Goal: Transaction & Acquisition: Purchase product/service

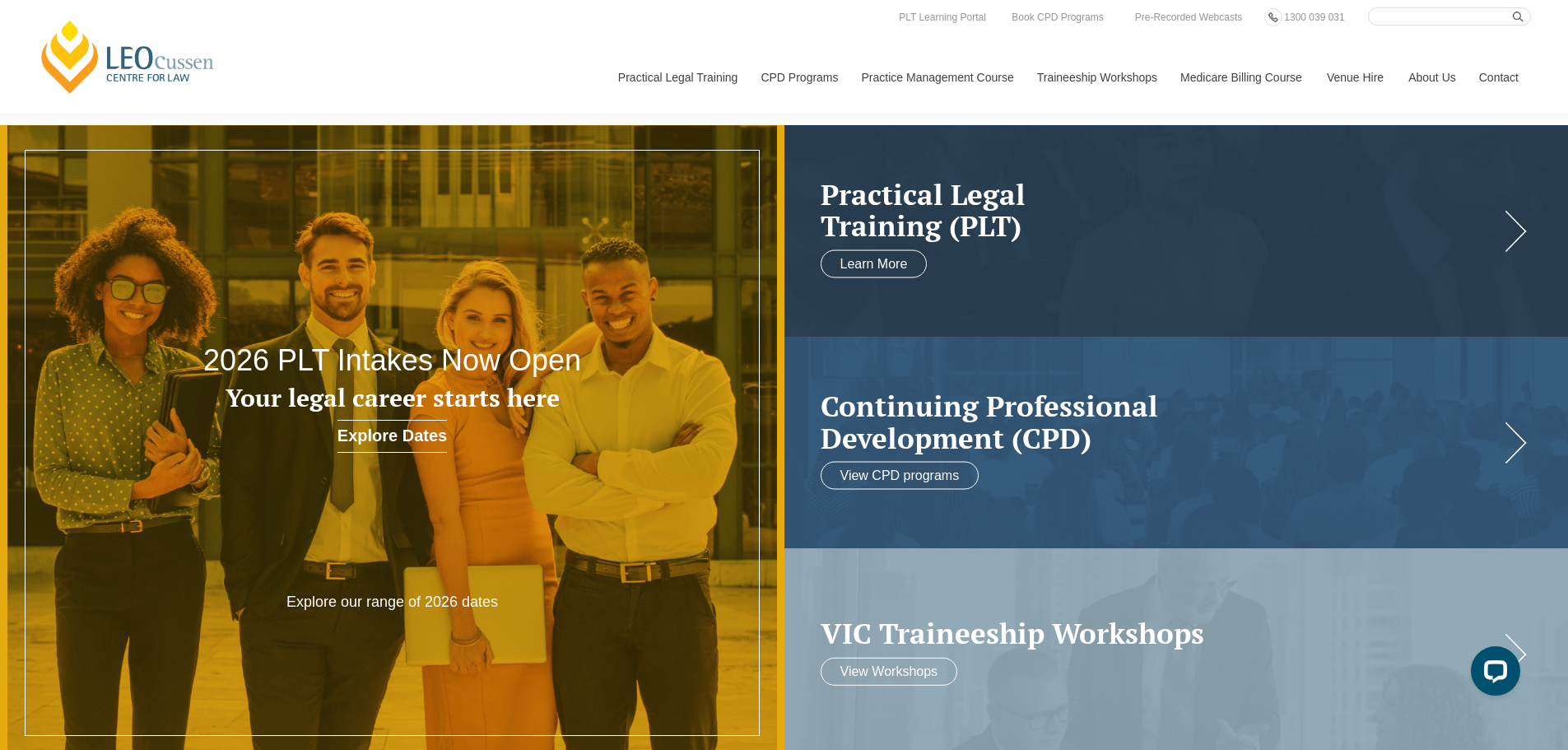
click at [253, 36] on div "[PERSON_NAME] Centre for Law Search here Practical Legal Training Our Practical…" at bounding box center [784, 59] width 1494 height 105
click at [272, 37] on div "[PERSON_NAME] Centre for Law Search here Practical Legal Training Our Practical…" at bounding box center [784, 59] width 1494 height 105
click at [1183, 16] on link "Pre-Recorded Webcasts" at bounding box center [1188, 17] width 111 height 18
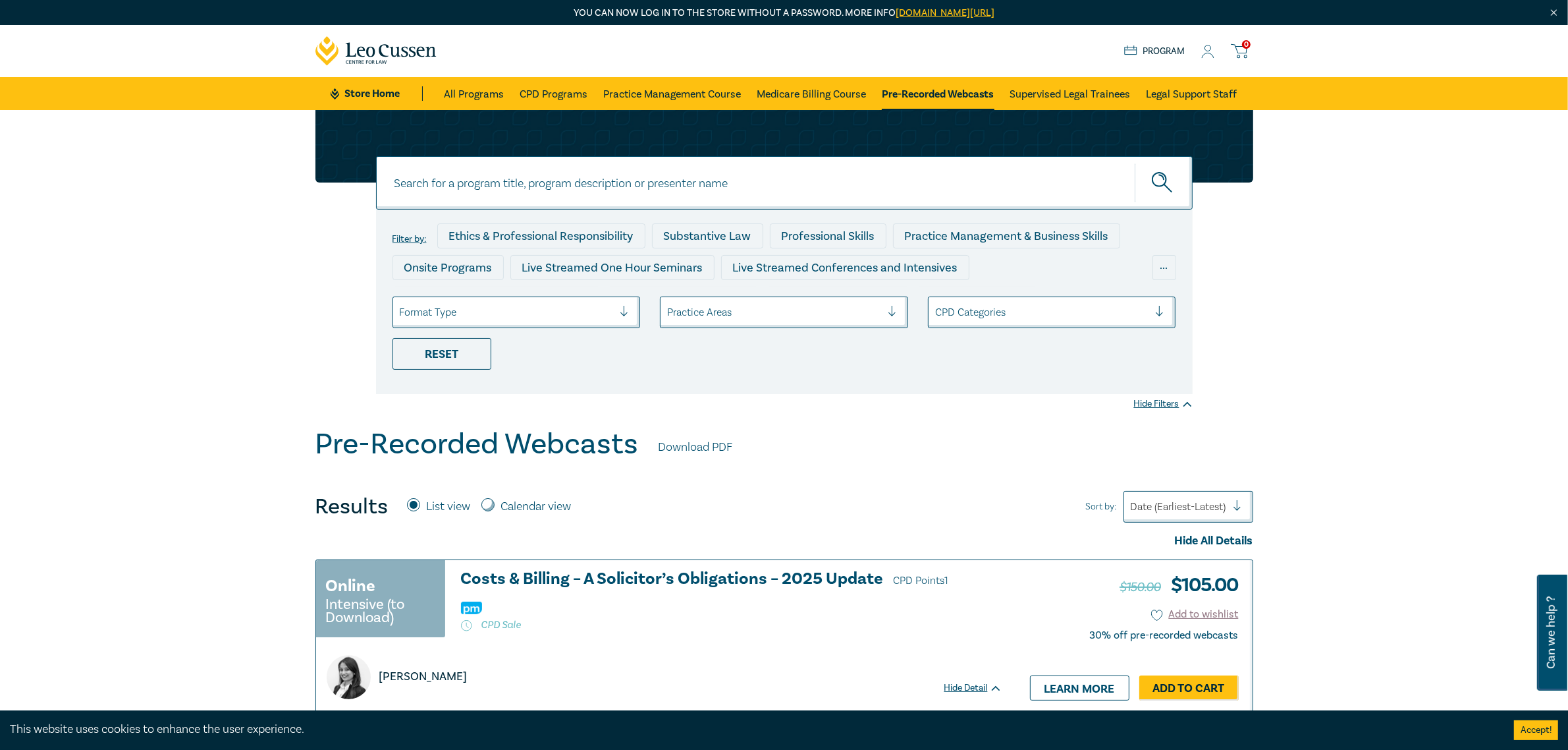
click at [1254, 254] on div "Filter by: Ethics & Professional Responsibility Substantive Law Professional Sk…" at bounding box center [784, 268] width 1568 height 317
click at [193, 291] on div "Filter by: Ethics & Professional Responsibility Substantive Law Professional Sk…" at bounding box center [784, 268] width 1568 height 317
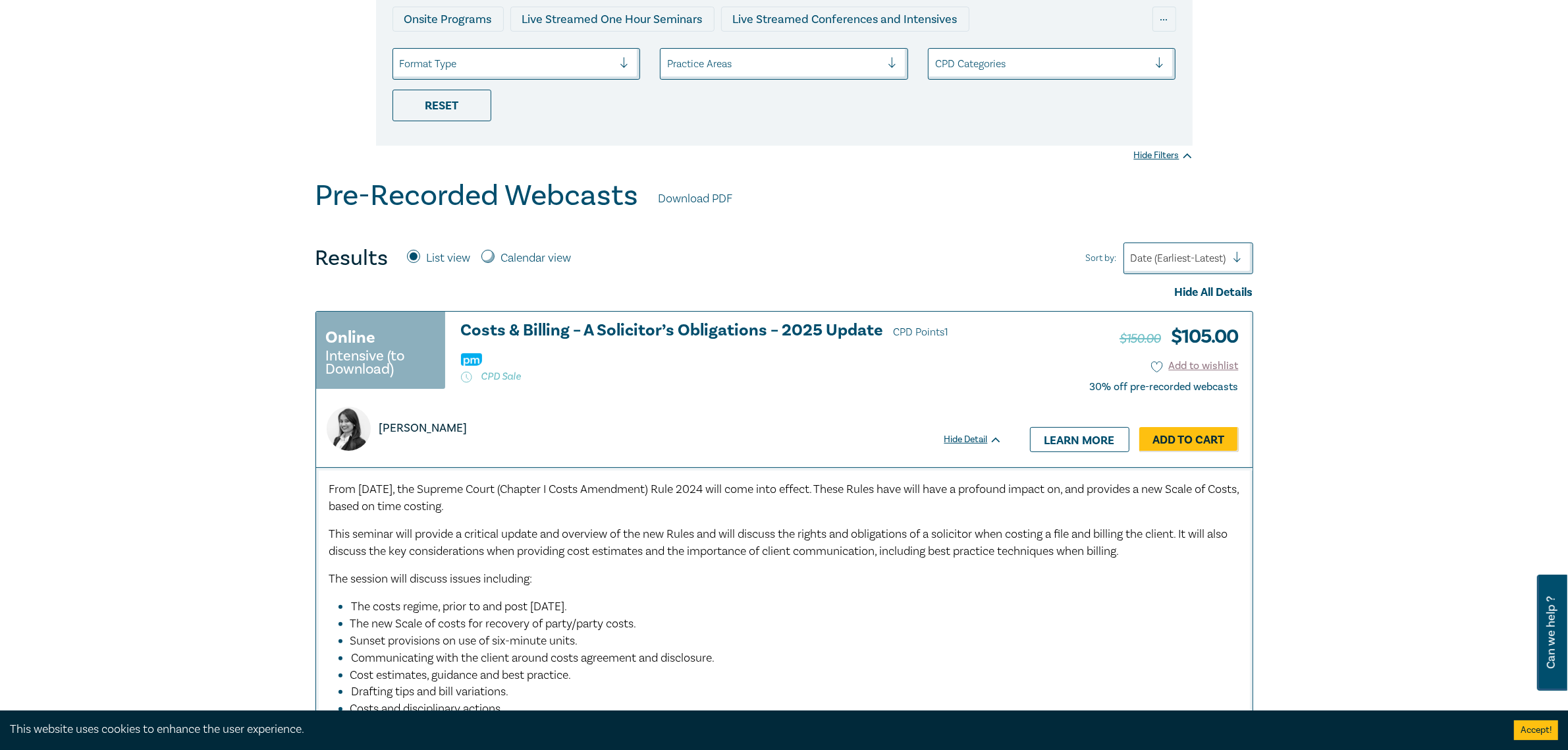
scroll to position [247, 0]
click at [861, 261] on div "Results List view Calendar view Sort by: Date (Earliest-Latest)" at bounding box center [784, 260] width 938 height 32
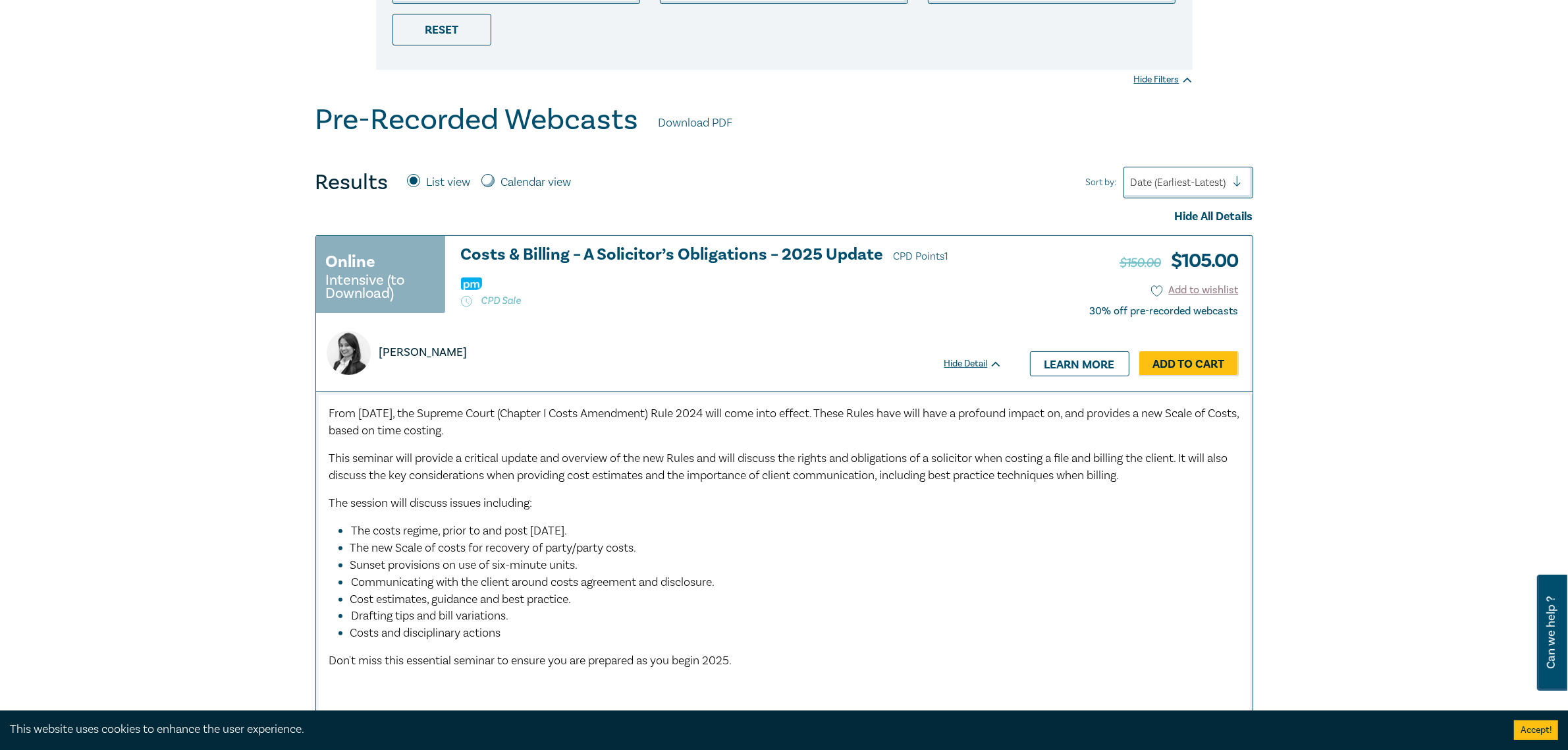
scroll to position [330, 0]
